Goal: Information Seeking & Learning: Learn about a topic

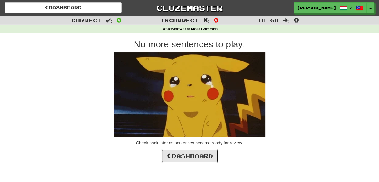
click at [197, 154] on link "Dashboard" at bounding box center [189, 156] width 57 height 14
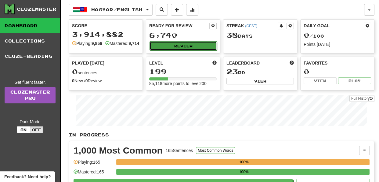
click at [186, 46] on button "Review" at bounding box center [183, 45] width 67 height 9
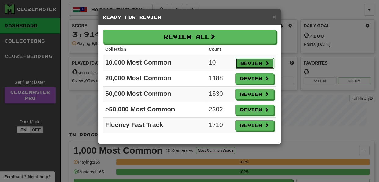
click at [250, 63] on button "Review" at bounding box center [255, 63] width 38 height 10
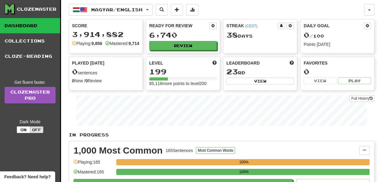
select select "**"
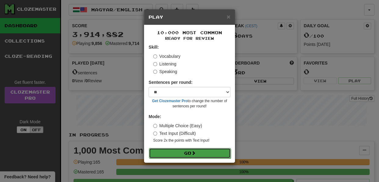
click at [194, 152] on span at bounding box center [193, 152] width 4 height 4
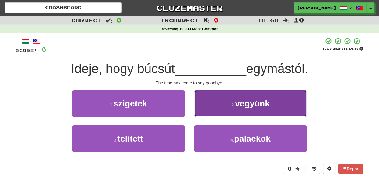
click at [206, 109] on button "2 . vegyünk" at bounding box center [250, 103] width 113 height 27
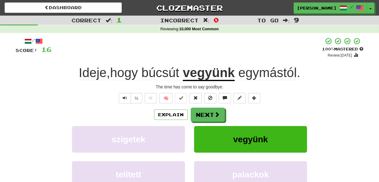
click at [189, 55] on div "+ 16" at bounding box center [187, 47] width 270 height 21
click at [204, 116] on button "Next" at bounding box center [208, 115] width 34 height 14
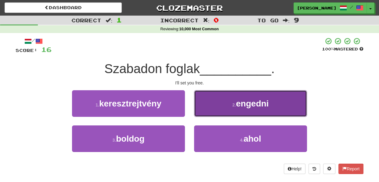
click at [205, 105] on button "2 . engedni" at bounding box center [250, 103] width 113 height 27
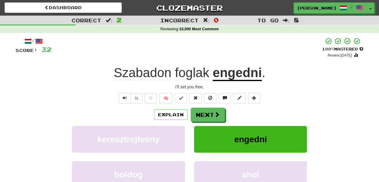
click at [240, 115] on div "Explain Next" at bounding box center [190, 114] width 348 height 14
click at [201, 114] on button "Next" at bounding box center [208, 115] width 34 height 14
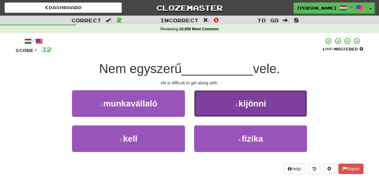
click at [216, 105] on button "2 . kijönni" at bounding box center [250, 103] width 113 height 27
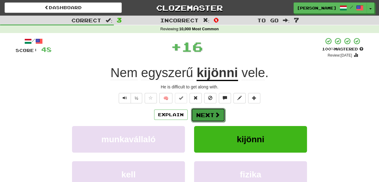
click at [203, 114] on button "Next" at bounding box center [208, 115] width 34 height 14
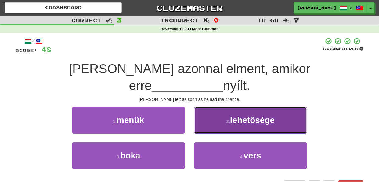
click at [215, 110] on button "2 . lehetősége" at bounding box center [250, 120] width 113 height 27
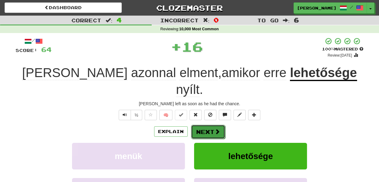
click at [209, 125] on button "Next" at bounding box center [208, 132] width 34 height 14
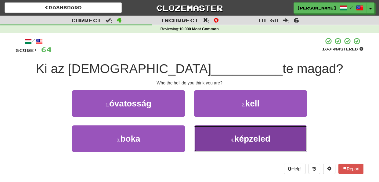
click at [208, 135] on button "4 . képzeled" at bounding box center [250, 138] width 113 height 27
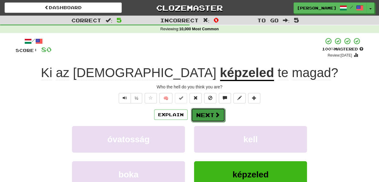
click at [206, 111] on button "Next" at bounding box center [208, 115] width 34 height 14
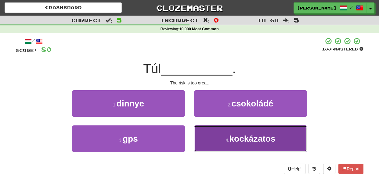
click at [208, 139] on button "4 . kockázatos" at bounding box center [250, 138] width 113 height 27
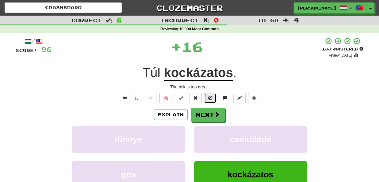
click at [210, 97] on span at bounding box center [210, 98] width 4 height 4
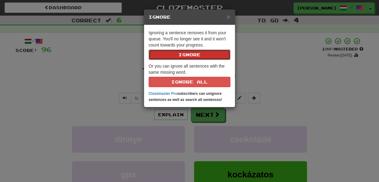
click at [201, 50] on button "Ignore" at bounding box center [190, 54] width 82 height 10
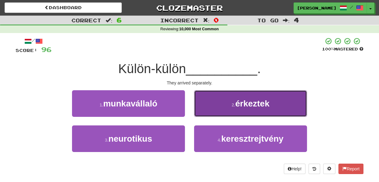
click at [241, 102] on span "érkeztek" at bounding box center [252, 103] width 34 height 9
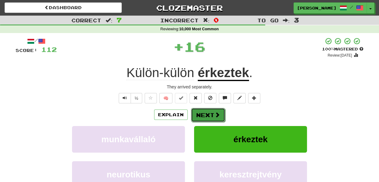
click at [210, 110] on button "Next" at bounding box center [208, 115] width 34 height 14
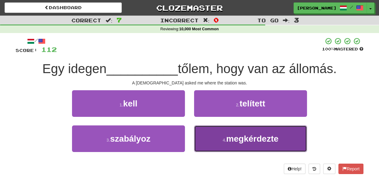
click at [214, 137] on button "4 . megkérdezte" at bounding box center [250, 138] width 113 height 27
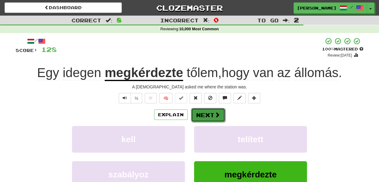
click at [207, 110] on button "Next" at bounding box center [208, 115] width 34 height 14
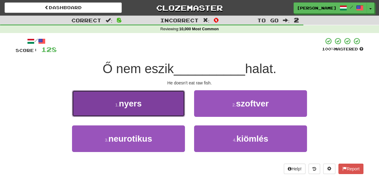
click at [172, 107] on button "1 . nyers" at bounding box center [128, 103] width 113 height 27
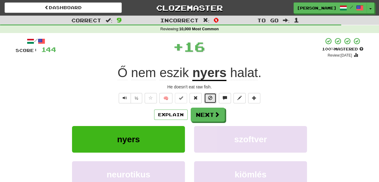
click at [209, 97] on span at bounding box center [210, 98] width 4 height 4
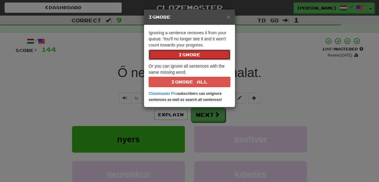
click at [198, 56] on button "Ignore" at bounding box center [190, 54] width 82 height 10
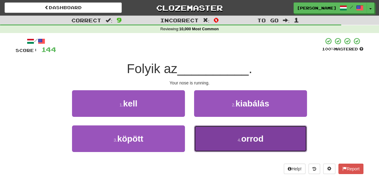
click at [208, 137] on button "4 . orrod" at bounding box center [250, 138] width 113 height 27
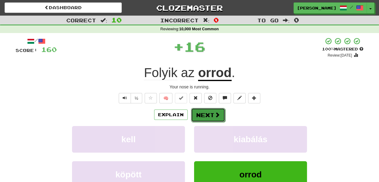
click at [207, 113] on button "Next" at bounding box center [208, 115] width 34 height 14
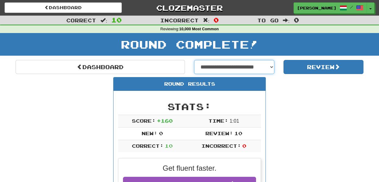
click at [272, 66] on select "**********" at bounding box center [234, 67] width 80 height 14
select select "**********"
click at [194, 60] on select "**********" at bounding box center [234, 67] width 80 height 14
select select "**********"
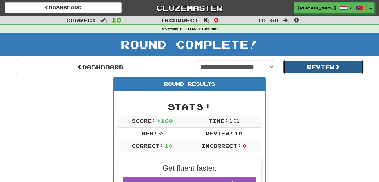
click at [308, 66] on button "Review" at bounding box center [324, 67] width 80 height 14
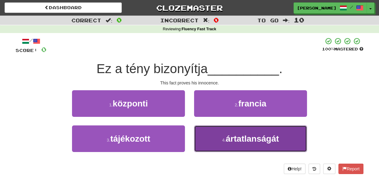
click at [211, 139] on button "4 . ártatlanságát" at bounding box center [250, 138] width 113 height 27
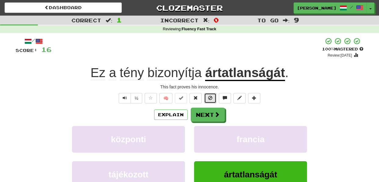
click at [210, 99] on span at bounding box center [210, 98] width 4 height 4
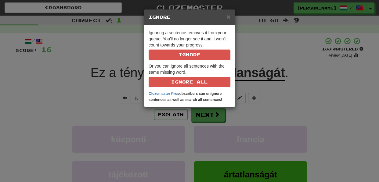
click at [246, 118] on div "× Ignore Ignoring a sentence removes it from your queue. You'll no longer see i…" at bounding box center [189, 91] width 379 height 182
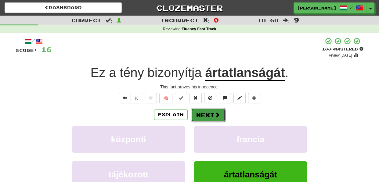
click at [205, 115] on button "Next" at bounding box center [208, 115] width 34 height 14
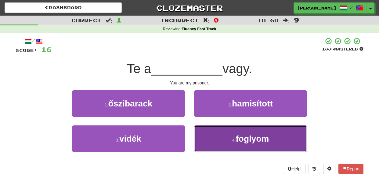
click at [213, 146] on button "4 . foglyom" at bounding box center [250, 138] width 113 height 27
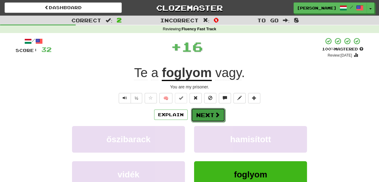
click at [206, 115] on button "Next" at bounding box center [208, 115] width 34 height 14
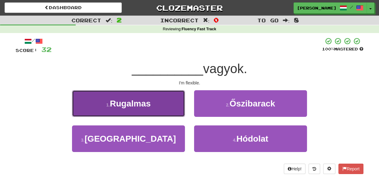
click at [170, 107] on button "1 . Rugalmas" at bounding box center [128, 103] width 113 height 27
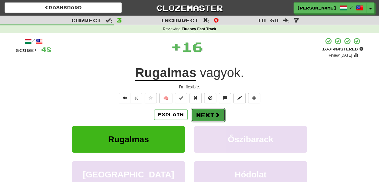
click at [206, 117] on button "Next" at bounding box center [208, 115] width 34 height 14
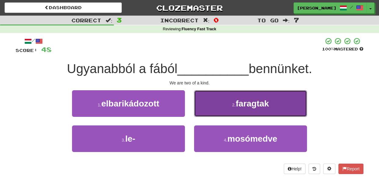
click at [206, 109] on button "2 . faragtak" at bounding box center [250, 103] width 113 height 27
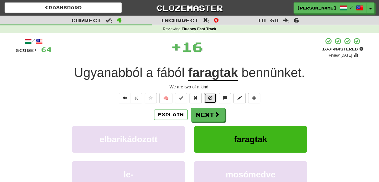
click at [209, 100] on button at bounding box center [210, 98] width 12 height 10
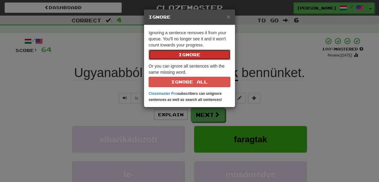
click at [201, 57] on button "Ignore" at bounding box center [190, 54] width 82 height 10
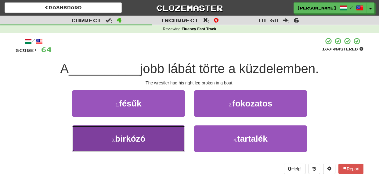
click at [175, 139] on button "3 . birkózó" at bounding box center [128, 138] width 113 height 27
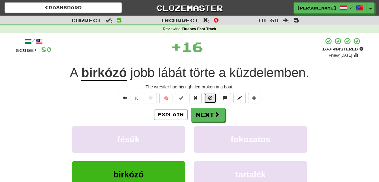
click at [208, 96] on button at bounding box center [210, 98] width 12 height 10
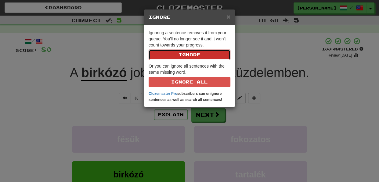
click at [200, 54] on button "Ignore" at bounding box center [190, 54] width 82 height 10
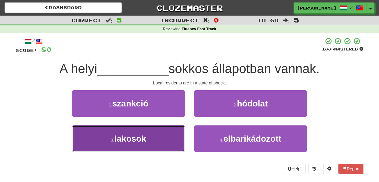
click at [180, 138] on button "3 . lakosok" at bounding box center [128, 138] width 113 height 27
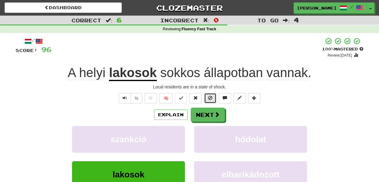
click at [209, 97] on span at bounding box center [210, 98] width 4 height 4
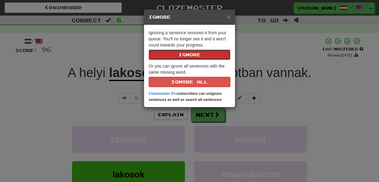
click at [197, 54] on button "Ignore" at bounding box center [190, 54] width 82 height 10
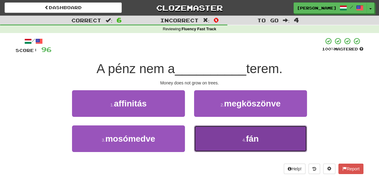
click at [204, 134] on button "4 . fán" at bounding box center [250, 138] width 113 height 27
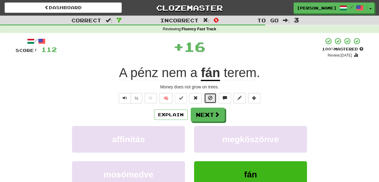
click at [208, 96] on span at bounding box center [210, 98] width 4 height 4
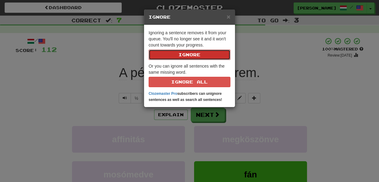
click at [193, 56] on button "Ignore" at bounding box center [190, 54] width 82 height 10
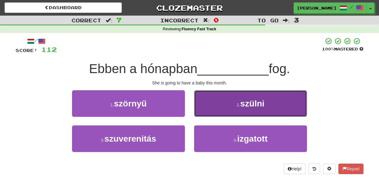
click at [209, 110] on button "2 . szülni" at bounding box center [250, 103] width 113 height 27
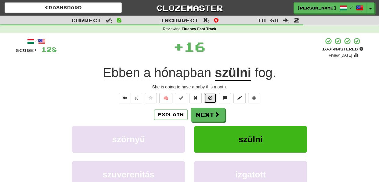
click at [211, 98] on span at bounding box center [210, 98] width 4 height 4
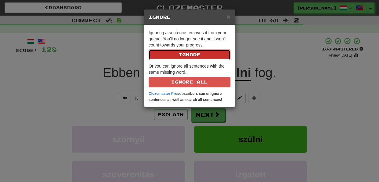
click at [191, 52] on button "Ignore" at bounding box center [190, 54] width 82 height 10
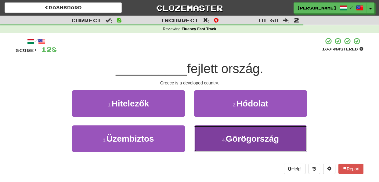
click at [207, 139] on button "4 . Görögország" at bounding box center [250, 138] width 113 height 27
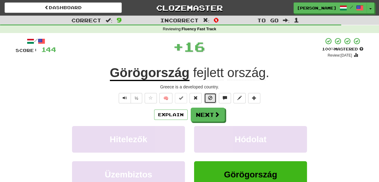
click at [211, 96] on span at bounding box center [210, 98] width 4 height 4
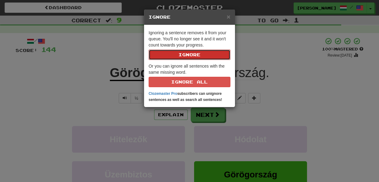
click at [193, 53] on button "Ignore" at bounding box center [190, 54] width 82 height 10
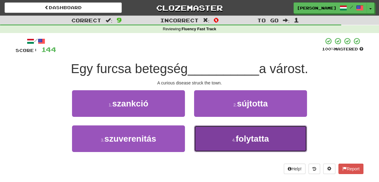
click at [208, 139] on button "4 . folytatta" at bounding box center [250, 138] width 113 height 27
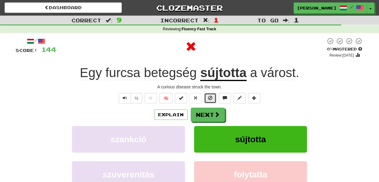
click at [210, 96] on span at bounding box center [210, 98] width 4 height 4
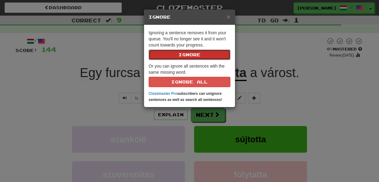
click at [199, 55] on button "Ignore" at bounding box center [190, 54] width 82 height 10
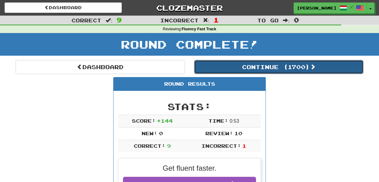
click at [289, 68] on button "Continue ( 1700 )" at bounding box center [278, 67] width 169 height 14
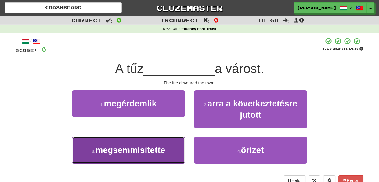
click at [177, 149] on button "3 . megsemmisítette" at bounding box center [128, 149] width 113 height 27
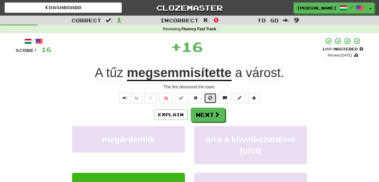
click at [211, 96] on span at bounding box center [210, 98] width 4 height 4
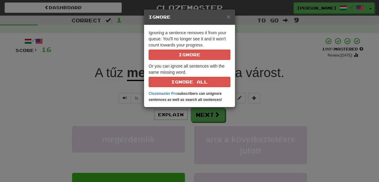
click at [200, 49] on p "Ignoring a sentence removes it from your queue. You'll no longer see it and it …" at bounding box center [190, 45] width 82 height 30
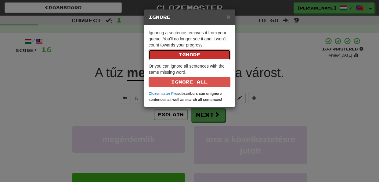
click at [199, 53] on button "Ignore" at bounding box center [190, 54] width 82 height 10
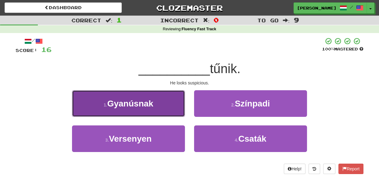
click at [172, 107] on button "1 . Gyanúsnak" at bounding box center [128, 103] width 113 height 27
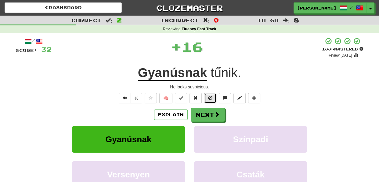
click at [207, 99] on button at bounding box center [210, 98] width 12 height 10
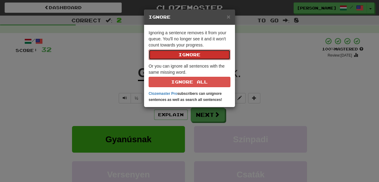
click at [194, 55] on button "Ignore" at bounding box center [190, 54] width 82 height 10
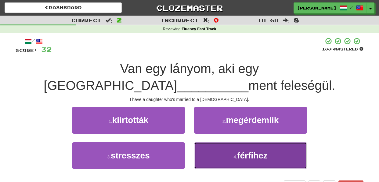
click at [203, 142] on button "4 . férfihez" at bounding box center [250, 155] width 113 height 27
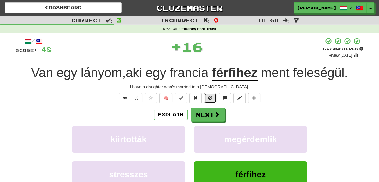
click at [212, 98] on span at bounding box center [210, 98] width 4 height 4
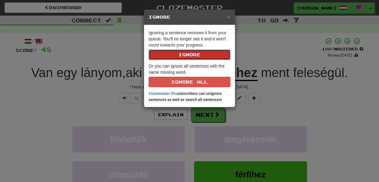
click at [192, 52] on button "Ignore" at bounding box center [190, 54] width 82 height 10
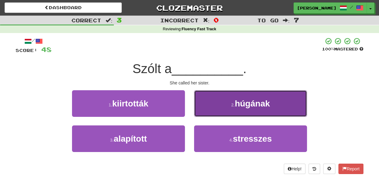
click at [213, 108] on button "2 . húgának" at bounding box center [250, 103] width 113 height 27
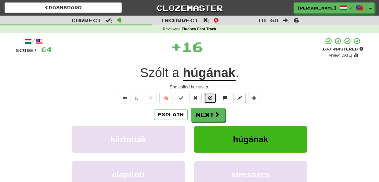
click at [211, 97] on span at bounding box center [210, 98] width 4 height 4
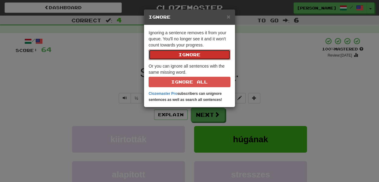
click at [192, 56] on button "Ignore" at bounding box center [190, 54] width 82 height 10
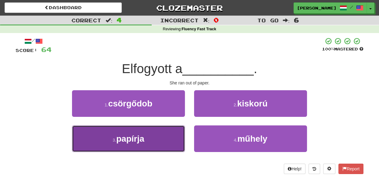
click at [173, 140] on button "3 . papírja" at bounding box center [128, 138] width 113 height 27
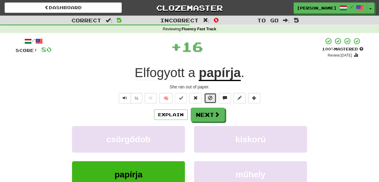
click at [212, 97] on button at bounding box center [210, 98] width 12 height 10
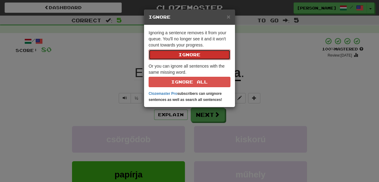
click at [198, 56] on button "Ignore" at bounding box center [190, 54] width 82 height 10
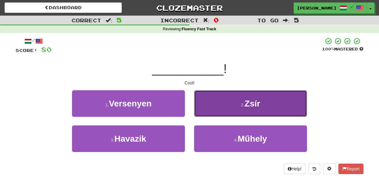
click at [205, 109] on button "2 . Zsír" at bounding box center [250, 103] width 113 height 27
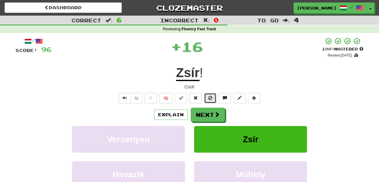
click at [210, 98] on span at bounding box center [210, 98] width 4 height 4
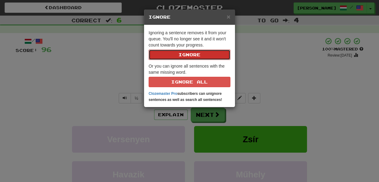
click at [198, 56] on button "Ignore" at bounding box center [190, 54] width 82 height 10
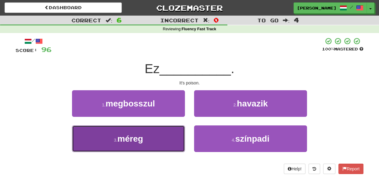
click at [176, 138] on button "3 . méreg" at bounding box center [128, 138] width 113 height 27
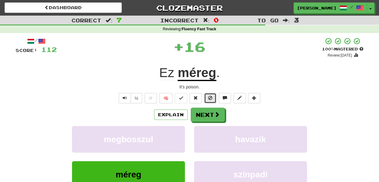
click at [210, 98] on span at bounding box center [210, 98] width 4 height 4
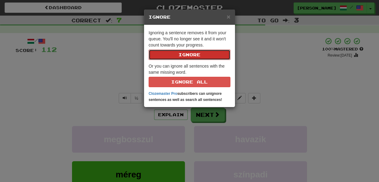
click at [198, 56] on button "Ignore" at bounding box center [190, 54] width 82 height 10
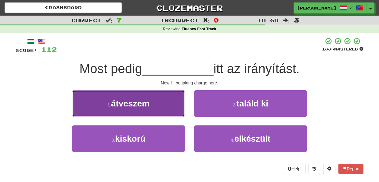
click at [173, 107] on button "1 . átveszem" at bounding box center [128, 103] width 113 height 27
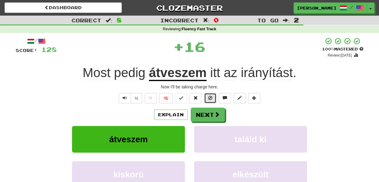
click at [210, 96] on span at bounding box center [210, 98] width 4 height 4
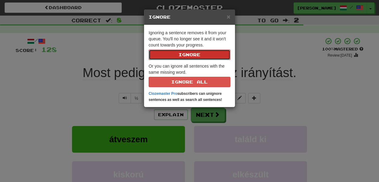
click at [194, 55] on button "Ignore" at bounding box center [190, 54] width 82 height 10
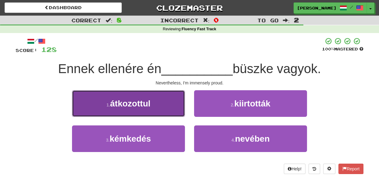
click at [174, 106] on button "1 . átkozottul" at bounding box center [128, 103] width 113 height 27
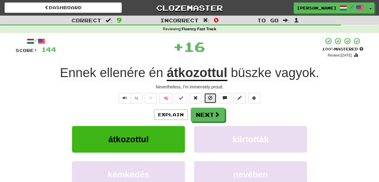
click at [205, 98] on button at bounding box center [210, 98] width 12 height 10
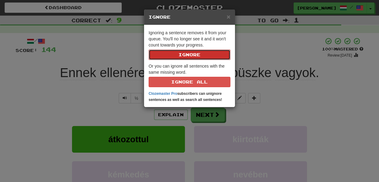
click at [197, 52] on button "Ignore" at bounding box center [190, 54] width 82 height 10
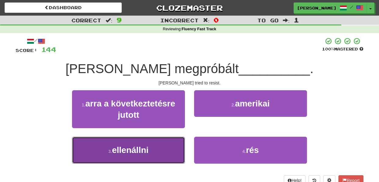
click at [168, 158] on button "3 . ellenállni" at bounding box center [128, 149] width 113 height 27
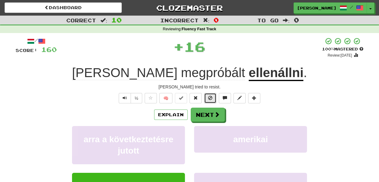
click at [215, 99] on button at bounding box center [210, 98] width 12 height 10
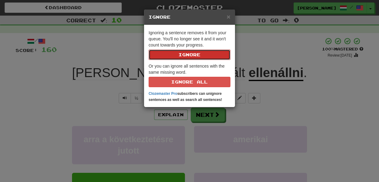
click at [194, 53] on button "Ignore" at bounding box center [190, 54] width 82 height 10
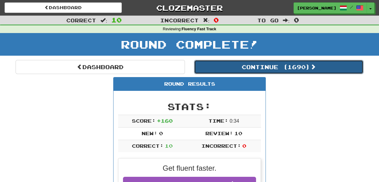
click at [283, 68] on button "Continue ( 1690 )" at bounding box center [278, 67] width 169 height 14
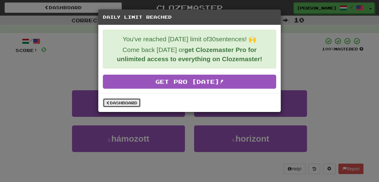
click at [125, 102] on link "Dashboard" at bounding box center [122, 102] width 38 height 9
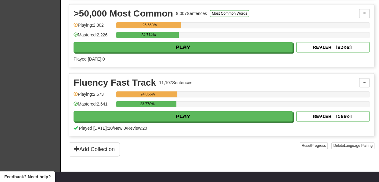
scroll to position [828, 0]
